Goal: Register for event/course

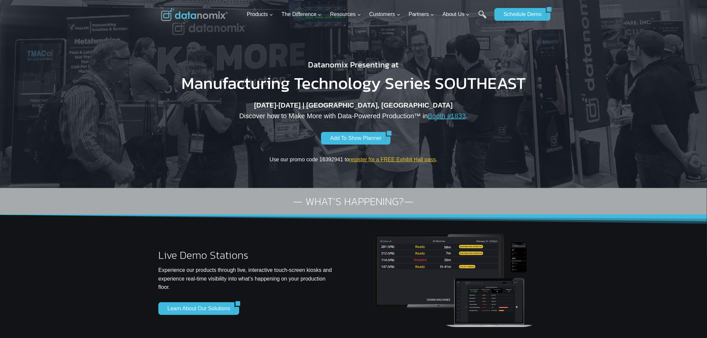
click at [405, 157] on link "register for a FREE Exhibit Hall pass" at bounding box center [392, 160] width 87 height 6
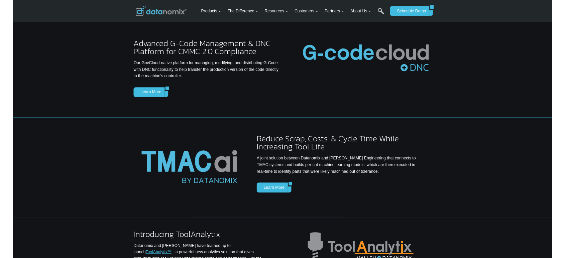
scroll to position [433, 0]
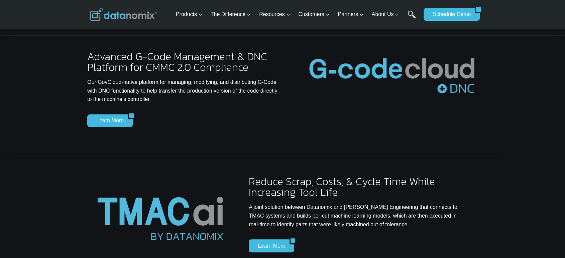
click at [195, 139] on div "Advanced G-Code Management & DNC Platform for CMMC 2.0 Compliance Our GovCloud-…" at bounding box center [282, 94] width 401 height 119
click at [165, 102] on p "Our GovCloud-native platform for managing, modifying, and distributing G-Code w…" at bounding box center [183, 91] width 193 height 26
drag, startPoint x: 70, startPoint y: 211, endPoint x: 98, endPoint y: 188, distance: 36.0
click at [71, 211] on div "Reduce Scrap, Costs, & Cycle Time While Increasing Tool Life A joint solution b…" at bounding box center [282, 219] width 565 height 131
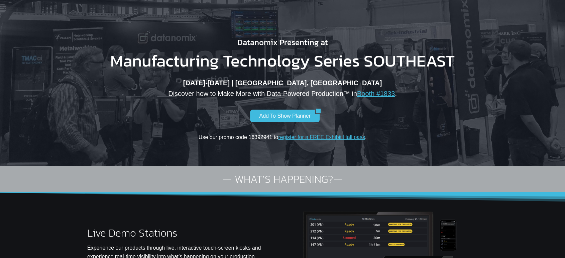
scroll to position [0, 0]
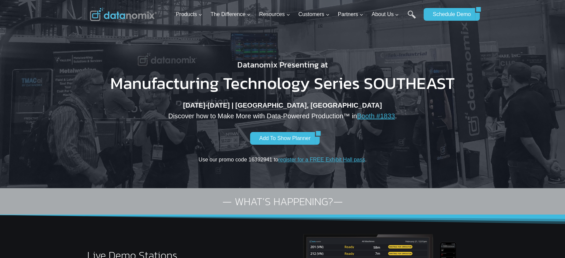
click at [266, 75] on h1 "Manufacturing Technology Series SOUTHEAST" at bounding box center [282, 83] width 353 height 17
click at [264, 85] on h1 "Manufacturing Technology Series SOUTHEAST" at bounding box center [282, 83] width 353 height 17
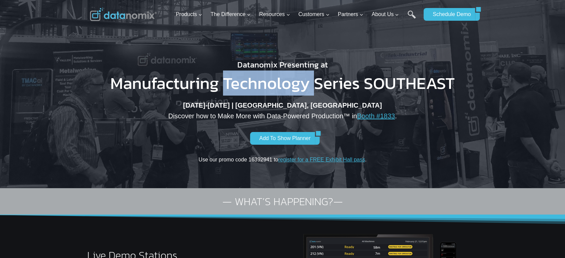
click at [264, 85] on h1 "Manufacturing Technology Series SOUTHEAST" at bounding box center [282, 83] width 353 height 17
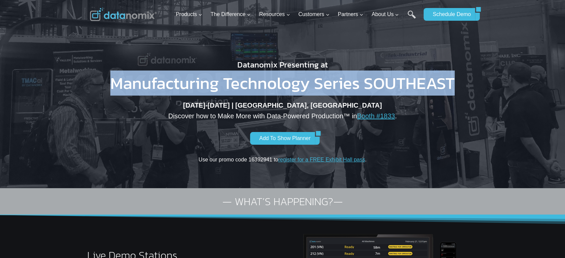
click at [264, 85] on h1 "Manufacturing Technology Series SOUTHEAST" at bounding box center [282, 83] width 353 height 17
copy div "Manufacturing Technology Series SOUTHEAST"
click at [331, 158] on link "register for a FREE Exhibit Hall pass" at bounding box center [321, 160] width 87 height 6
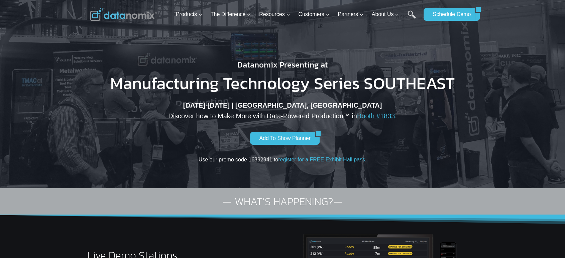
click at [192, 163] on p "Use our promo code 16392941 to register for a FREE Exhibit Hall pass ." at bounding box center [282, 159] width 353 height 9
click at [268, 160] on p "Use our promo code 16392941 to register for a FREE Exhibit Hall pass ." at bounding box center [282, 159] width 353 height 9
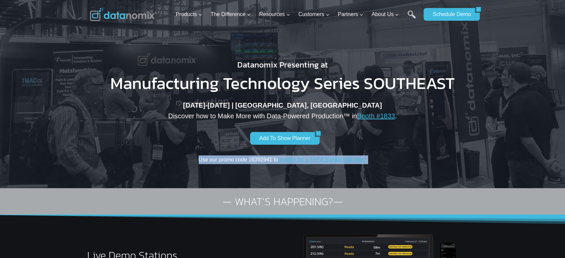
click at [268, 160] on p "Use our promo code 16392941 to register for a FREE Exhibit Hall pass ." at bounding box center [282, 159] width 353 height 9
copy div "Use our promo code 16392941 to register for a FREE Exhibit Hall pass ."
click at [325, 159] on link "register for a FREE Exhibit Hall pass" at bounding box center [321, 160] width 87 height 6
click at [201, 161] on p "Use our promo code 16392941 to register for a FREE Exhibit Hall pass ." at bounding box center [282, 159] width 353 height 9
drag, startPoint x: 197, startPoint y: 161, endPoint x: 388, endPoint y: 161, distance: 190.8
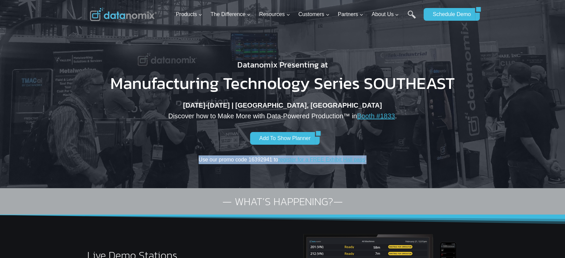
click at [388, 161] on p "Use our promo code 16392941 to register for a FREE Exhibit Hall pass ." at bounding box center [282, 159] width 353 height 9
copy p "Use our promo code 16392941 to register for a FREE Exhibit Hall pass ."
click at [358, 146] on div "Datanomix Presenting at Manufacturing Technology Series SOUTHEAST October 21-23…" at bounding box center [282, 111] width 385 height 105
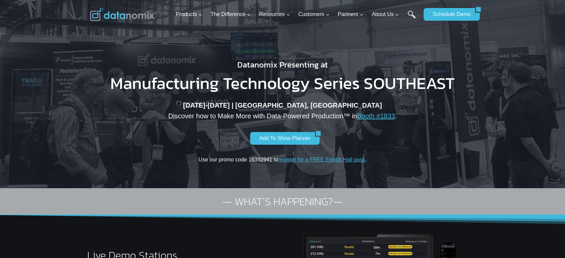
drag, startPoint x: 99, startPoint y: 136, endPoint x: 189, endPoint y: 5, distance: 159.0
click at [100, 135] on div "Datanomix Presenting at Manufacturing Technology Series SOUTHEAST October 21-23…" at bounding box center [282, 111] width 385 height 105
